Goal: Navigation & Orientation: Find specific page/section

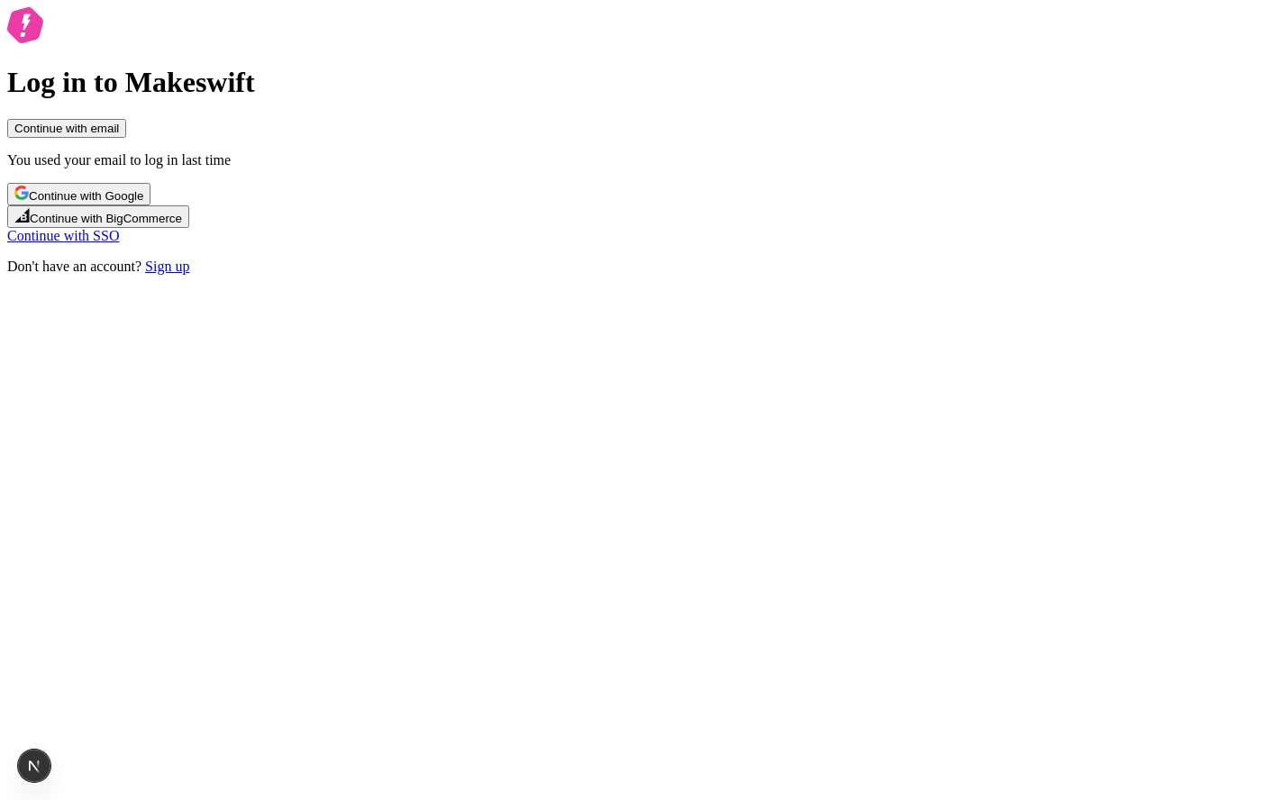
click at [143, 203] on span "Continue with Google" at bounding box center [86, 196] width 114 height 14
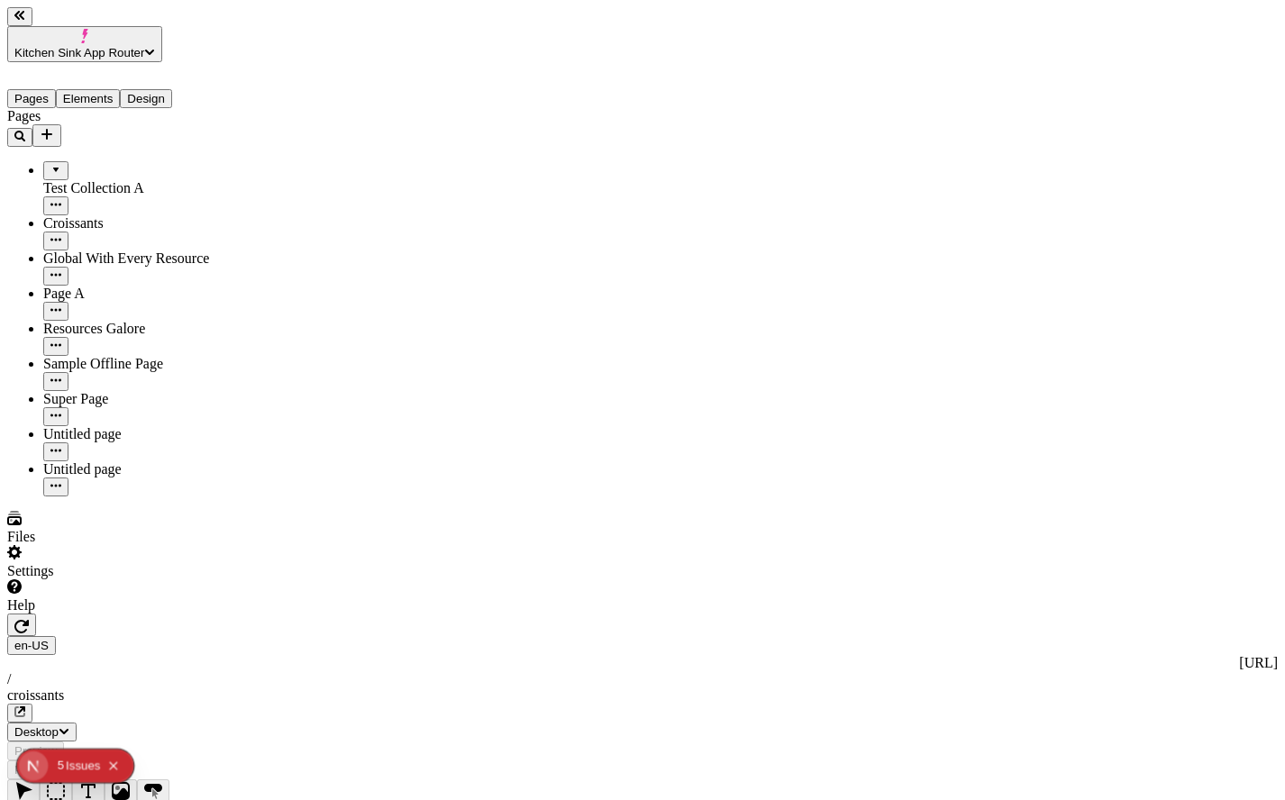
click at [144, 46] on span "Kitchen Sink App Router" at bounding box center [79, 53] width 130 height 14
click at [199, 109] on div "Joseph's Workspace" at bounding box center [104, 117] width 190 height 16
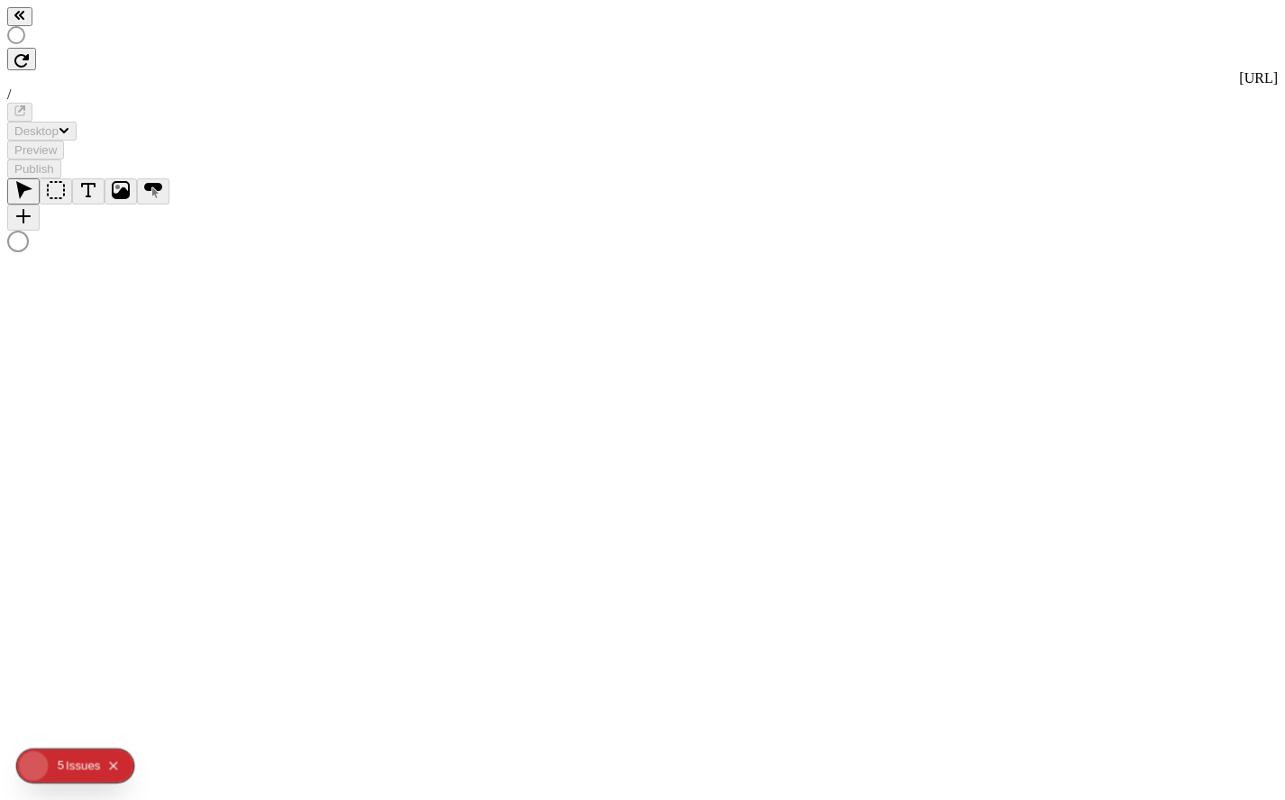
type input "/page"
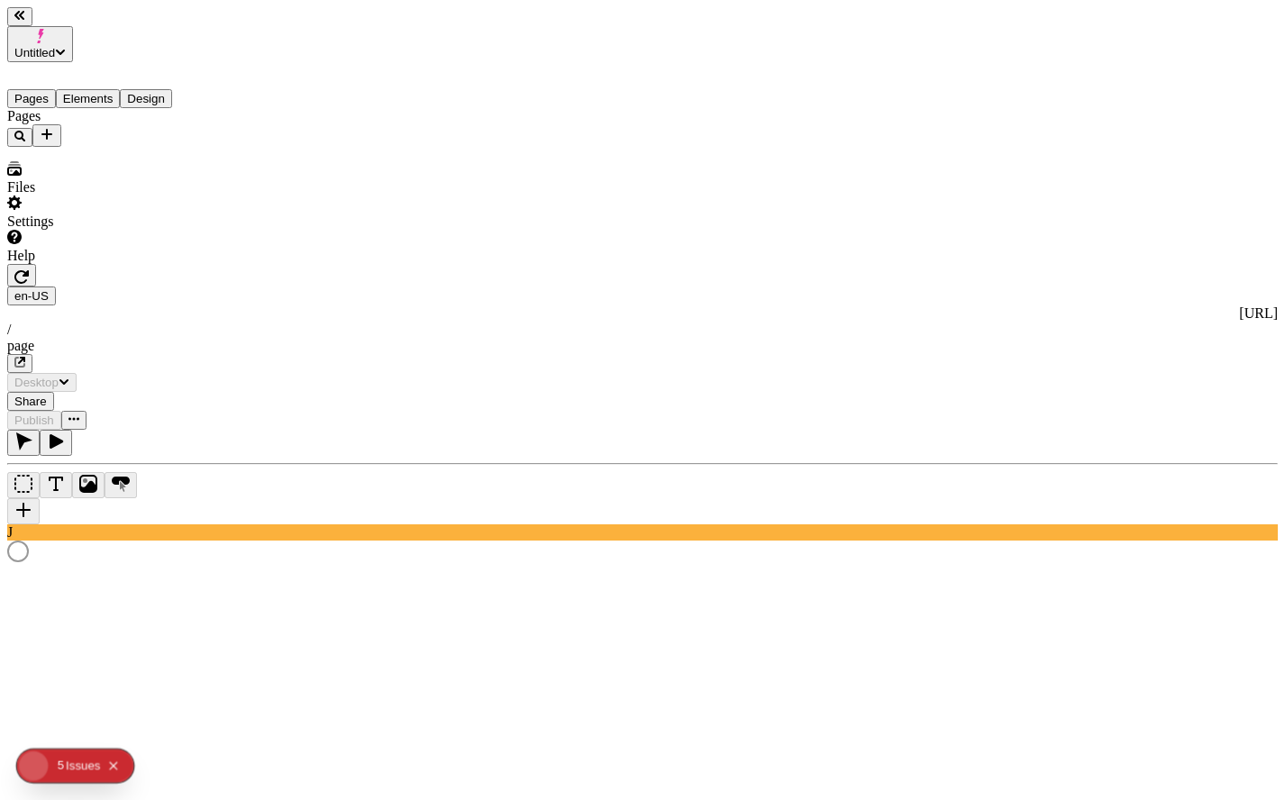
type input "/page"
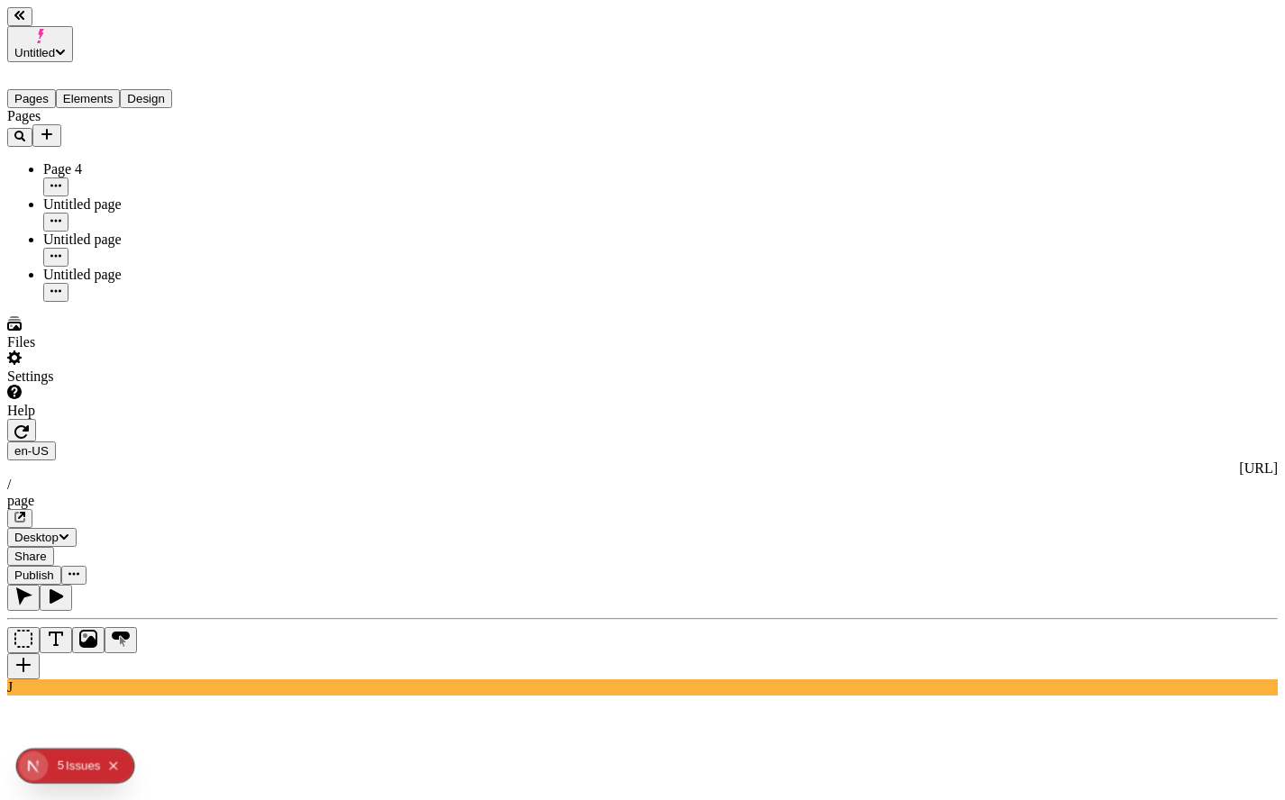
click at [55, 46] on span "Untitled" at bounding box center [34, 53] width 41 height 14
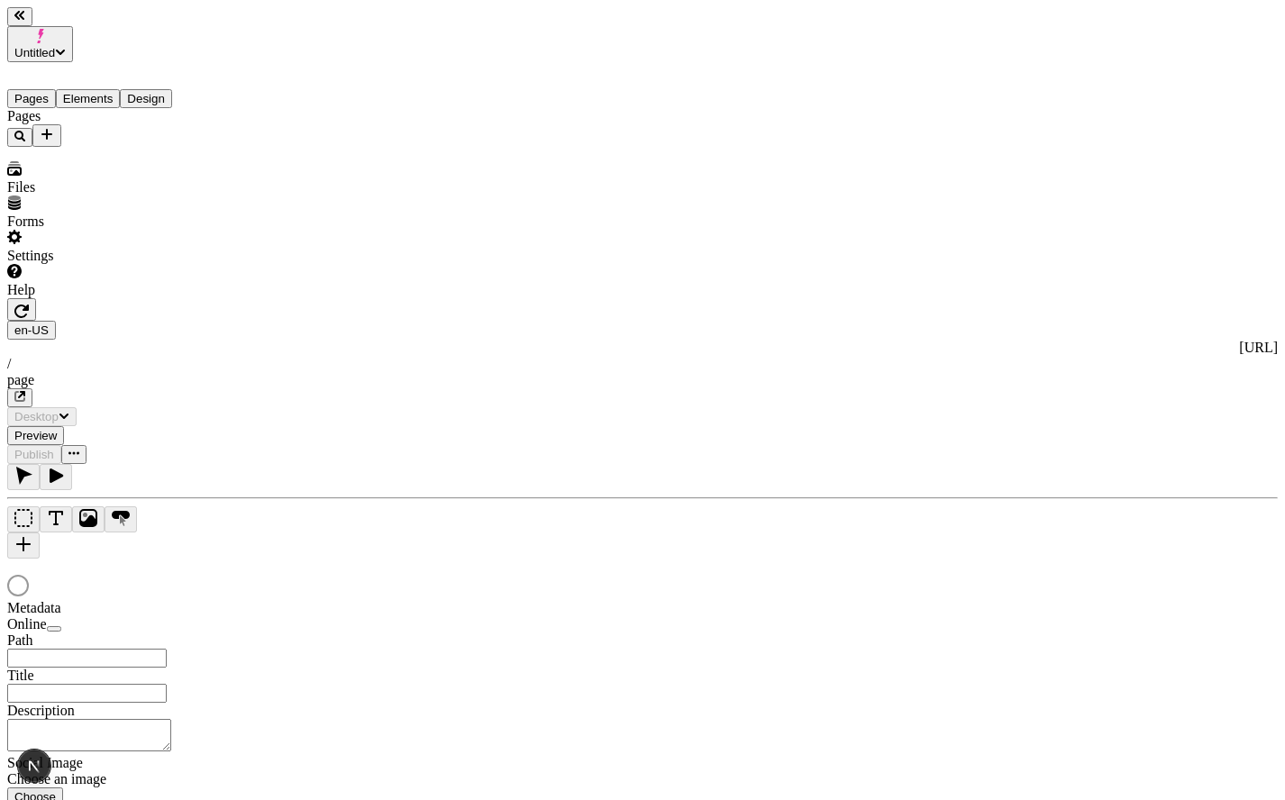
type input "/page"
